Goal: Task Accomplishment & Management: Manage account settings

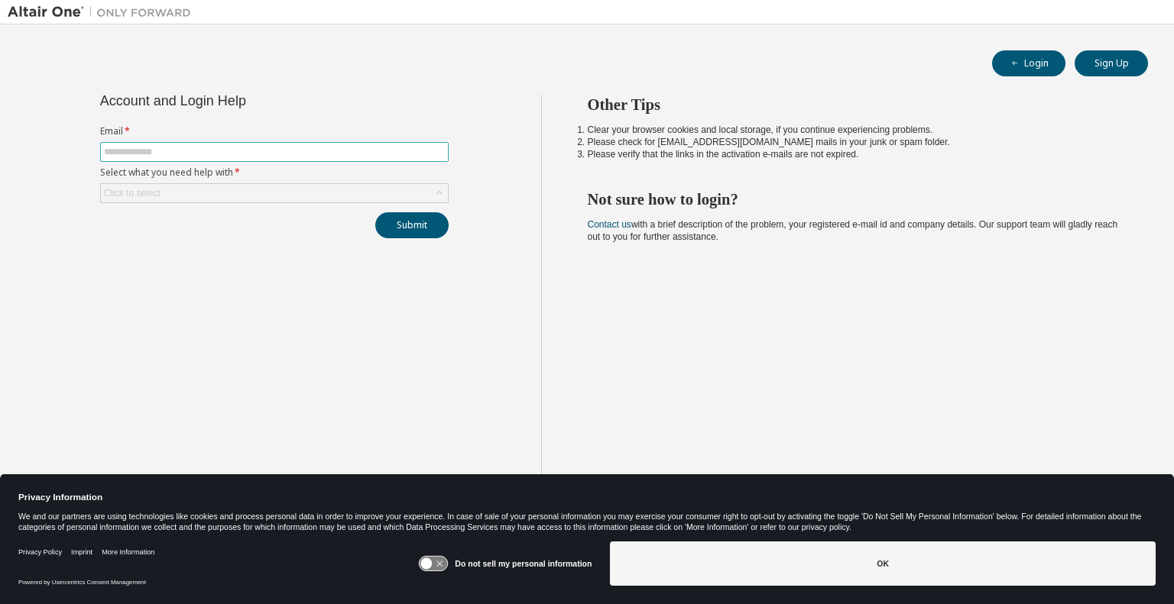
click at [378, 155] on input "text" at bounding box center [274, 152] width 341 height 12
type input "**********"
click at [375, 212] on button "Submit" at bounding box center [411, 225] width 73 height 26
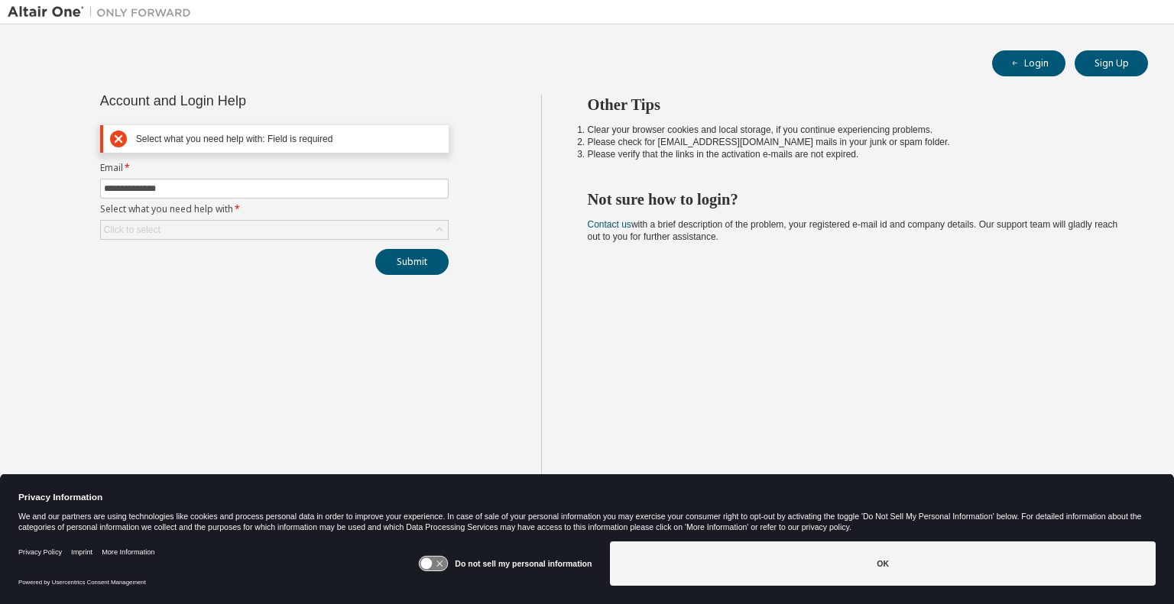
click at [269, 251] on div "Submit" at bounding box center [274, 262] width 348 height 26
click at [297, 233] on div "Click to select" at bounding box center [274, 230] width 347 height 18
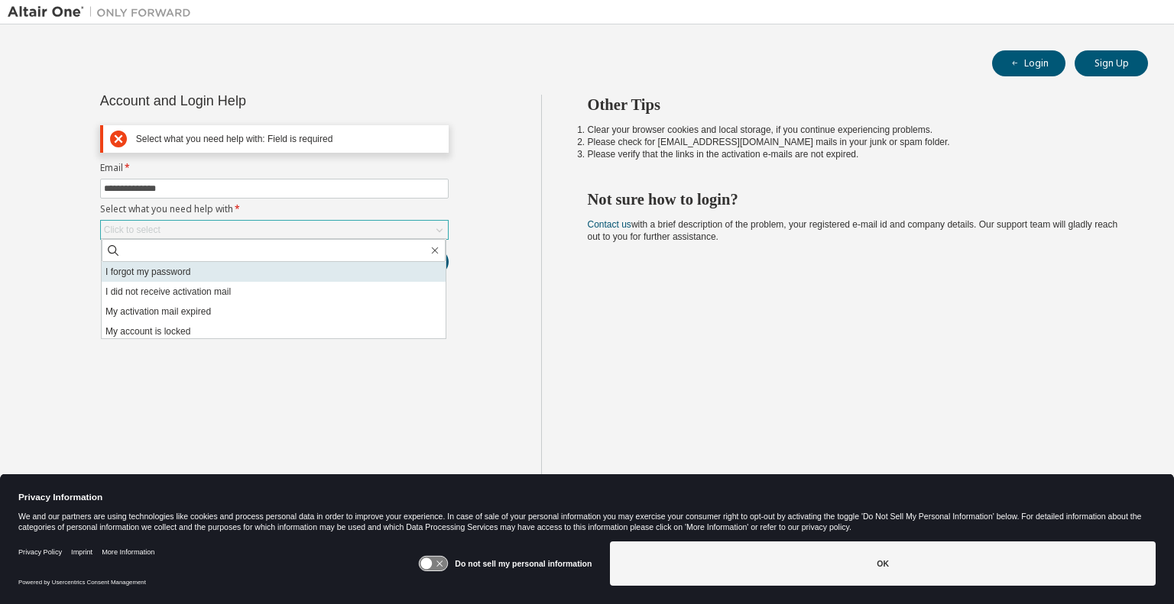
click at [268, 271] on li "I forgot my password" at bounding box center [274, 272] width 344 height 20
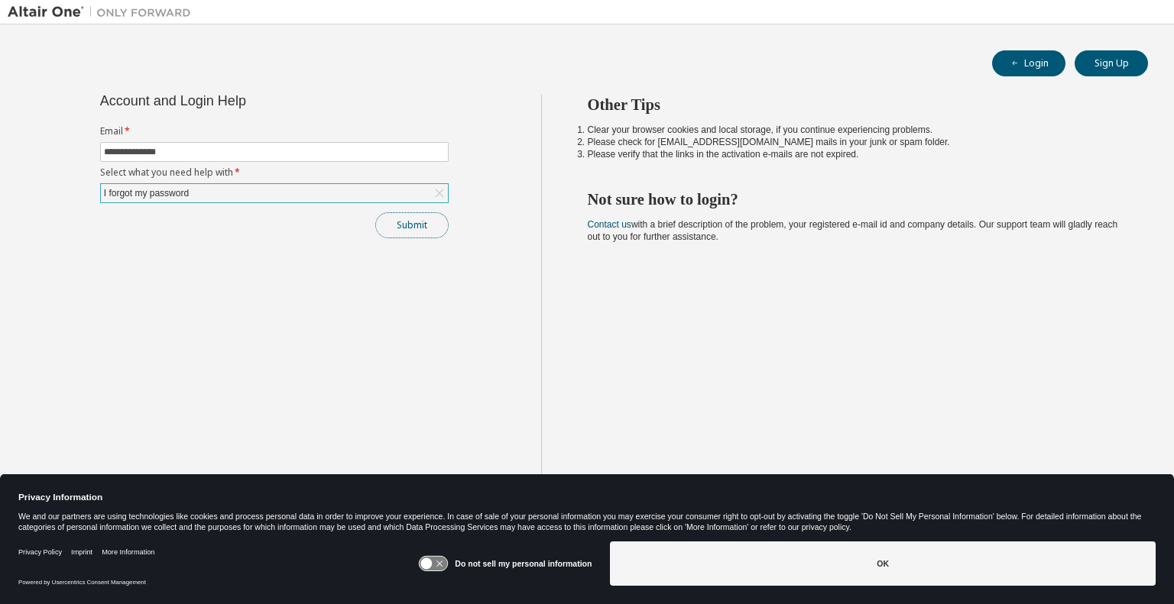
click at [431, 225] on button "Submit" at bounding box center [411, 225] width 73 height 26
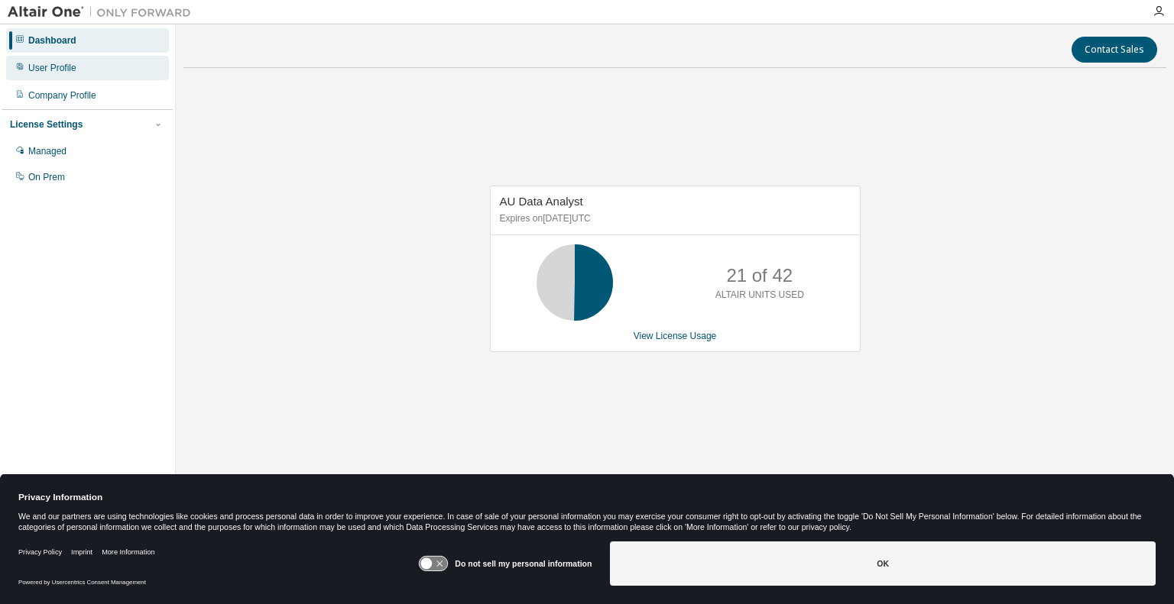
click at [104, 70] on div "User Profile" at bounding box center [87, 68] width 163 height 24
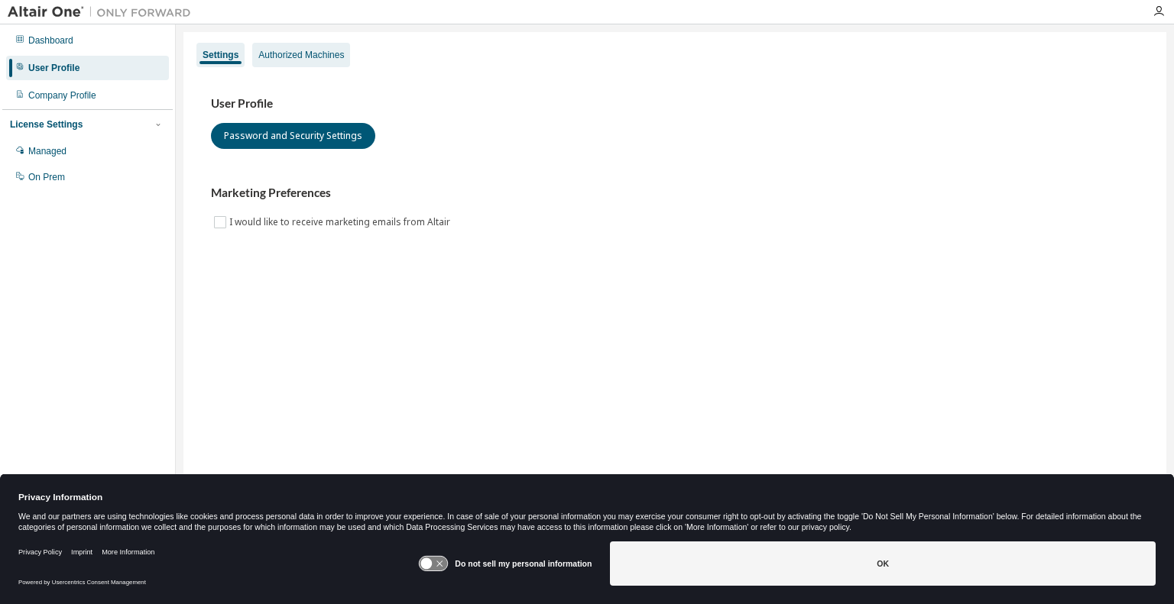
click at [281, 50] on div "Authorized Machines" at bounding box center [301, 55] width 86 height 12
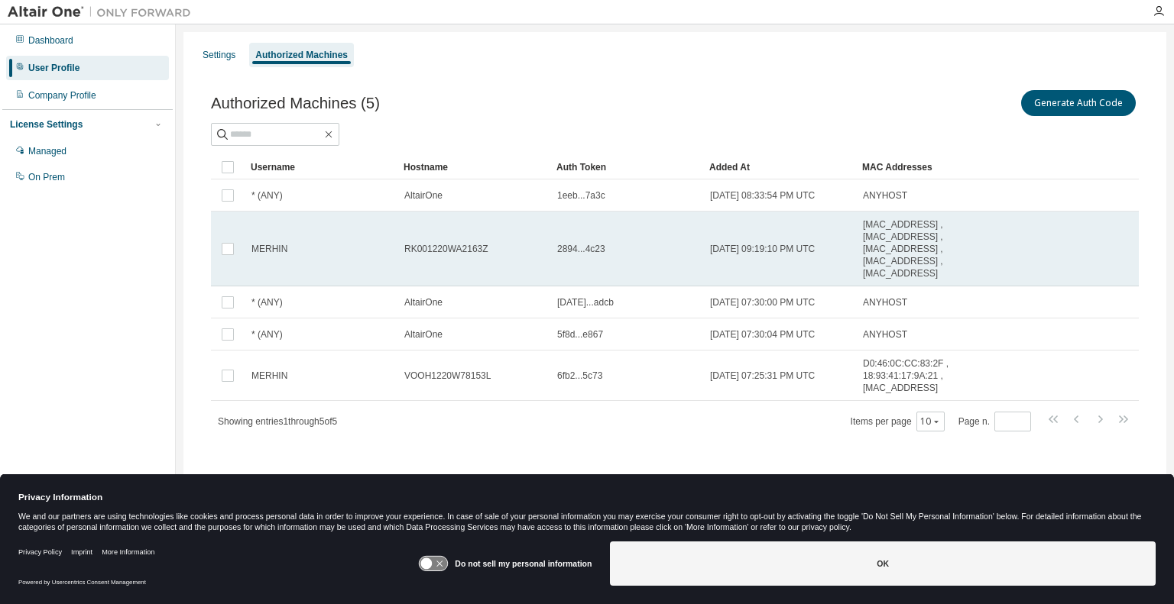
click at [569, 253] on span "2894...4c23" at bounding box center [581, 249] width 48 height 12
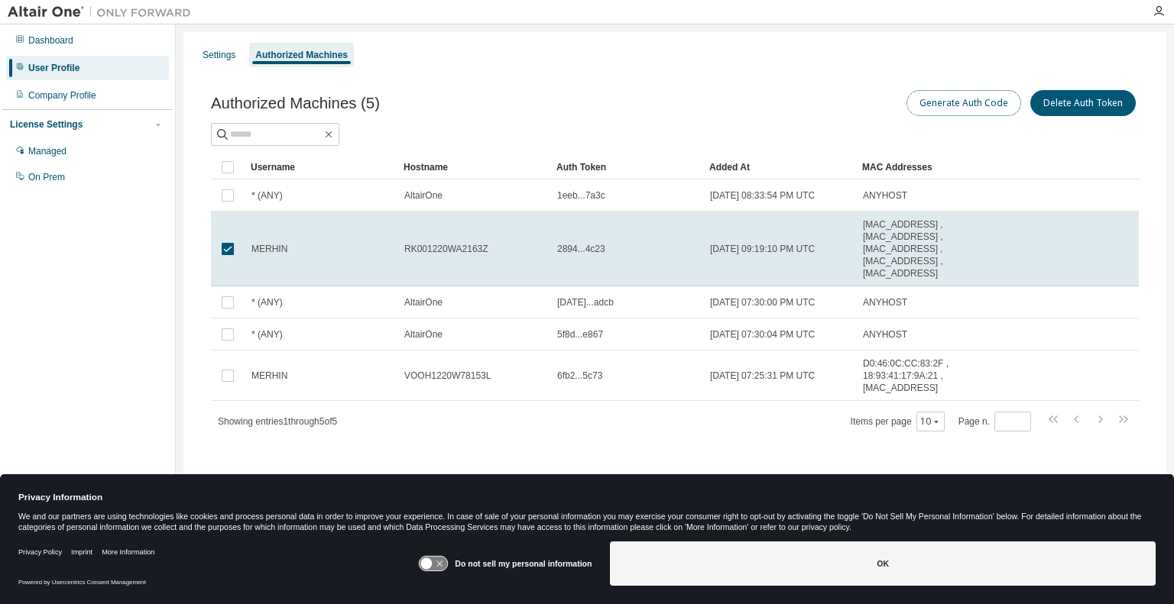
click at [945, 102] on button "Generate Auth Code" at bounding box center [963, 103] width 115 height 26
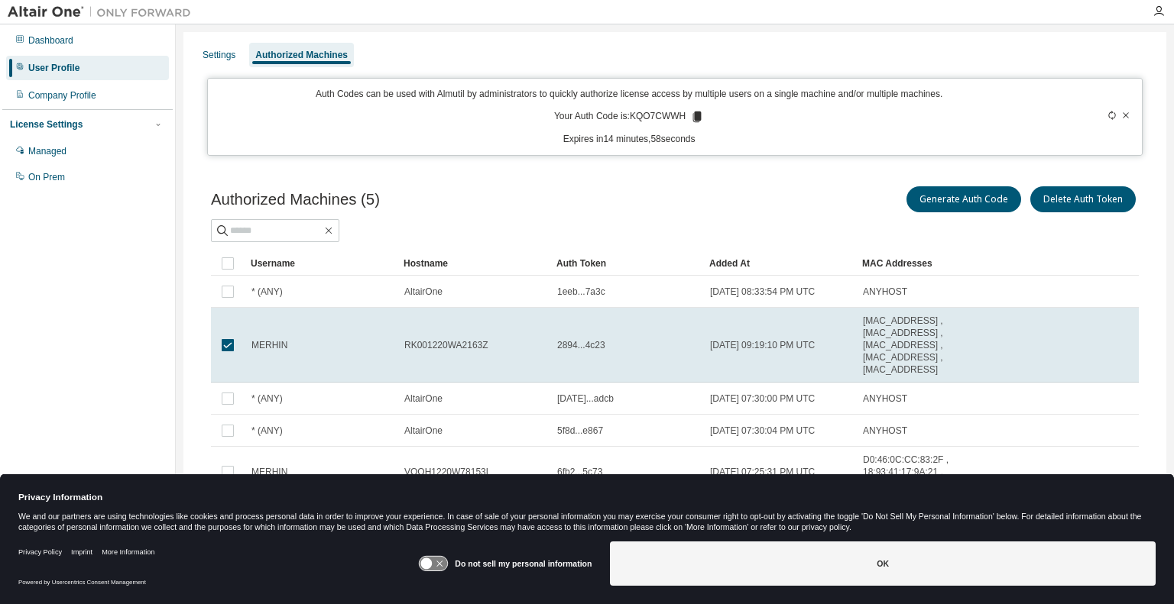
scroll to position [24, 0]
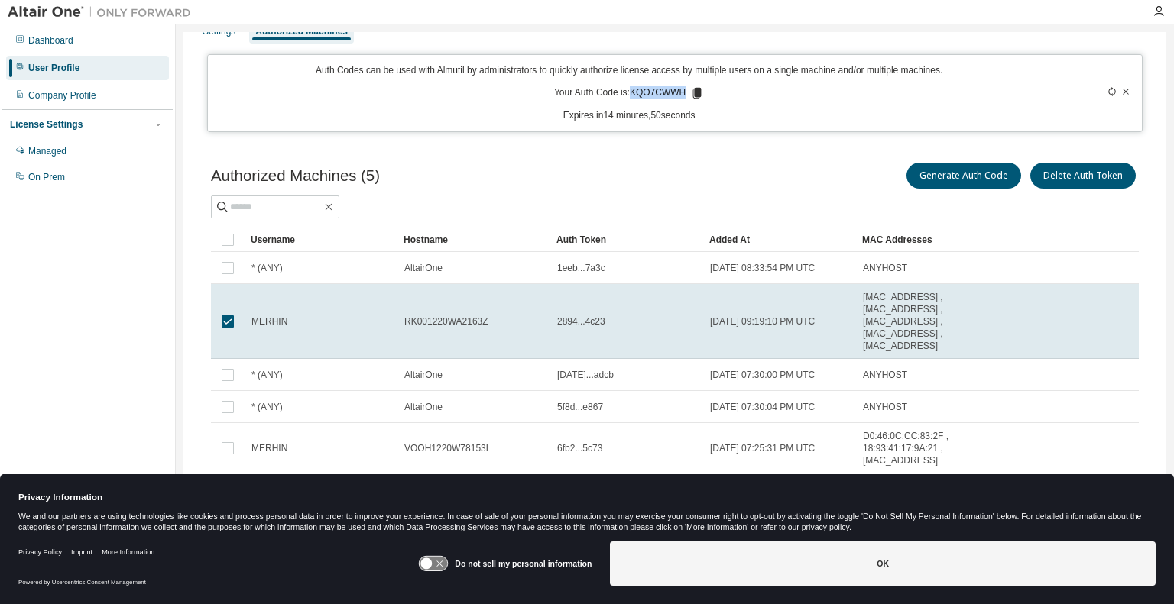
drag, startPoint x: 628, startPoint y: 89, endPoint x: 682, endPoint y: 92, distance: 53.6
click at [682, 92] on p "Your Auth Code is: KQO7CWWH" at bounding box center [629, 93] width 150 height 14
copy p "KQO7CWWH"
click at [249, 92] on div "Auth Codes can be used with Almutil by administrators to quickly authorize lice…" at bounding box center [629, 93] width 824 height 58
click at [279, 137] on div "Settings Authorized Machines Auth Codes can be used with Almutil by administrat…" at bounding box center [674, 281] width 983 height 546
